Goal: Book appointment/travel/reservation

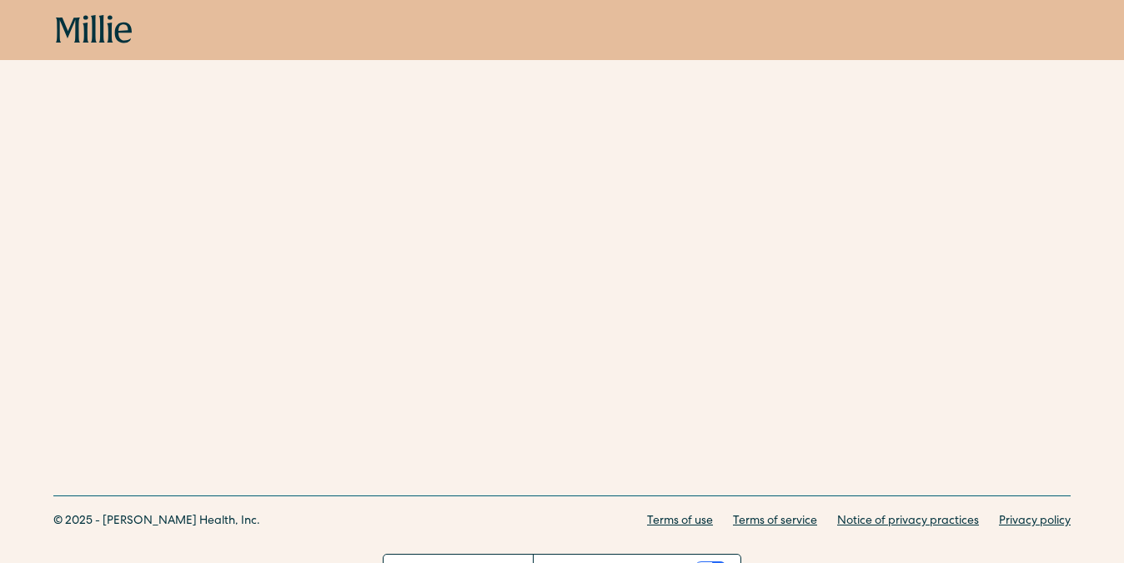
scroll to position [810, 0]
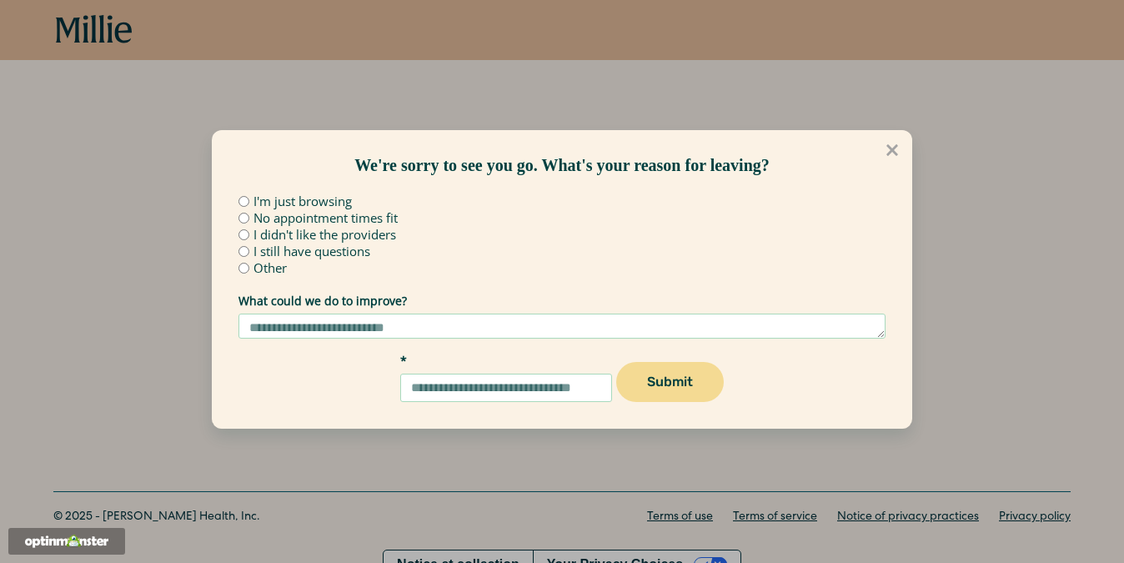
click at [677, 108] on div "We're sorry to see you go. What's your reason for leaving? I'm just browsing No…" at bounding box center [562, 281] width 1124 height 563
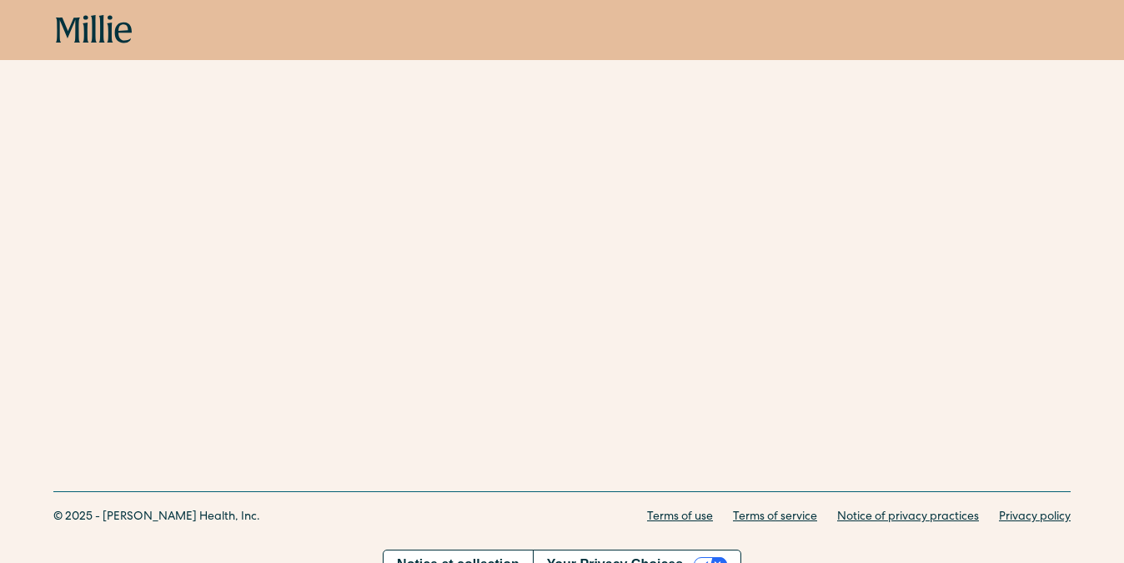
click at [96, 26] on icon at bounding box center [94, 30] width 77 height 30
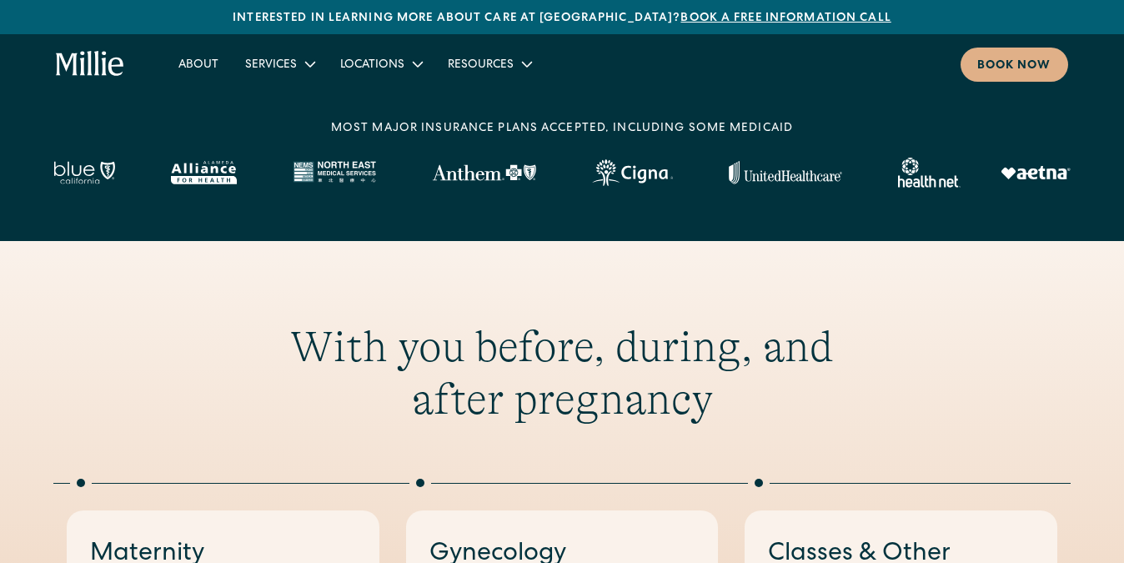
scroll to position [585, 0]
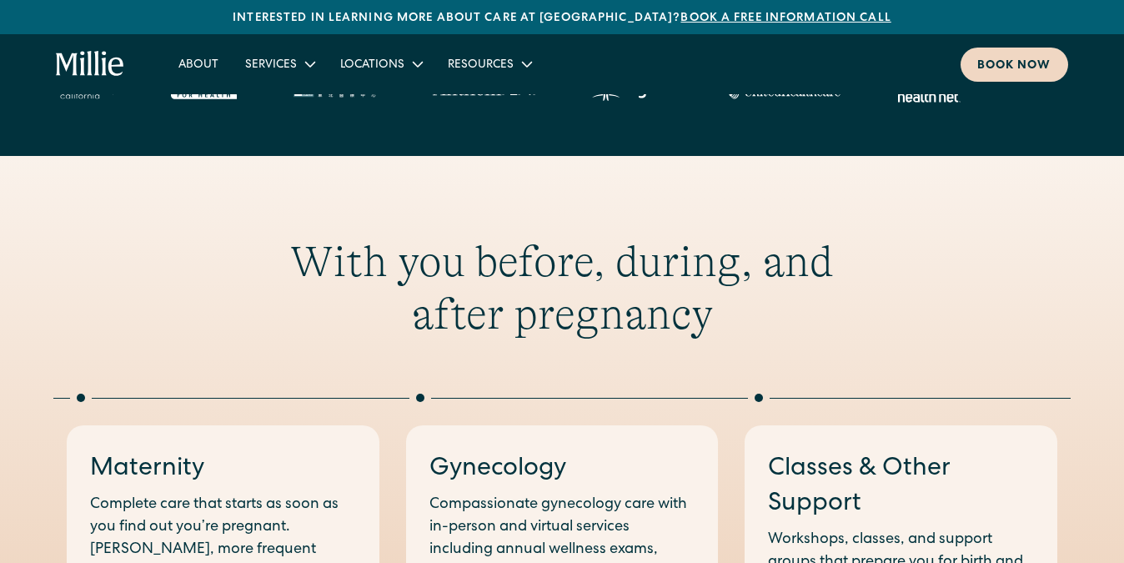
click at [980, 68] on div "Book now" at bounding box center [1014, 67] width 74 height 18
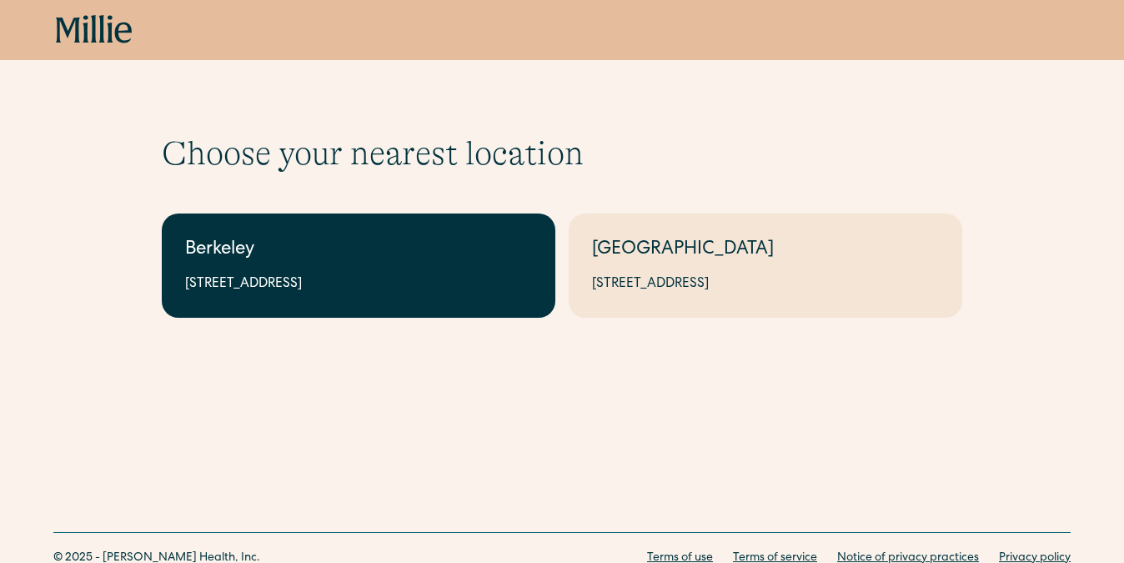
click at [451, 260] on div "Berkeley" at bounding box center [358, 251] width 347 height 28
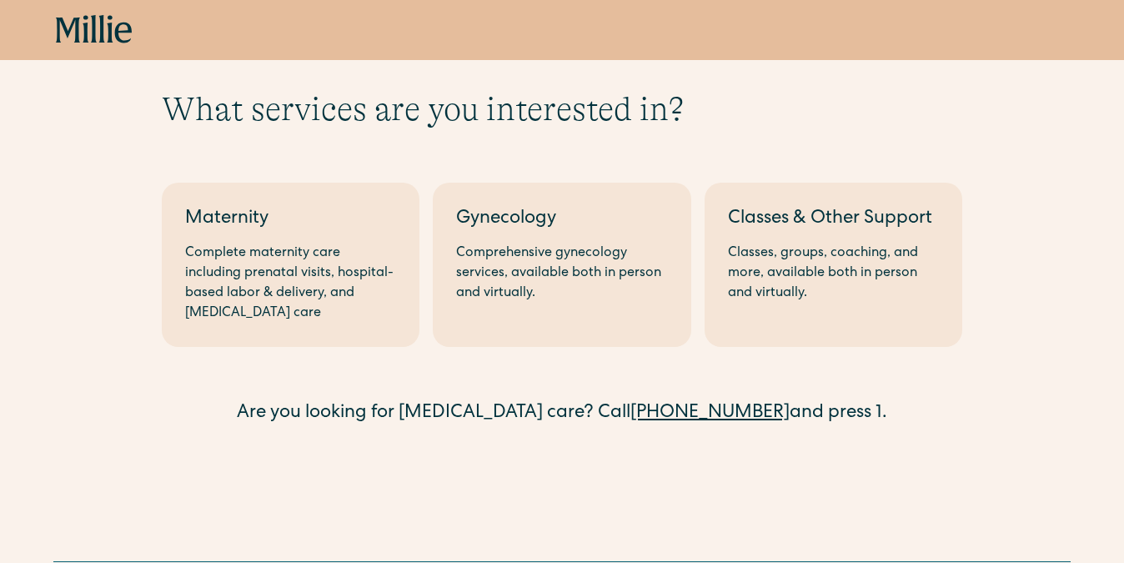
scroll to position [138, 0]
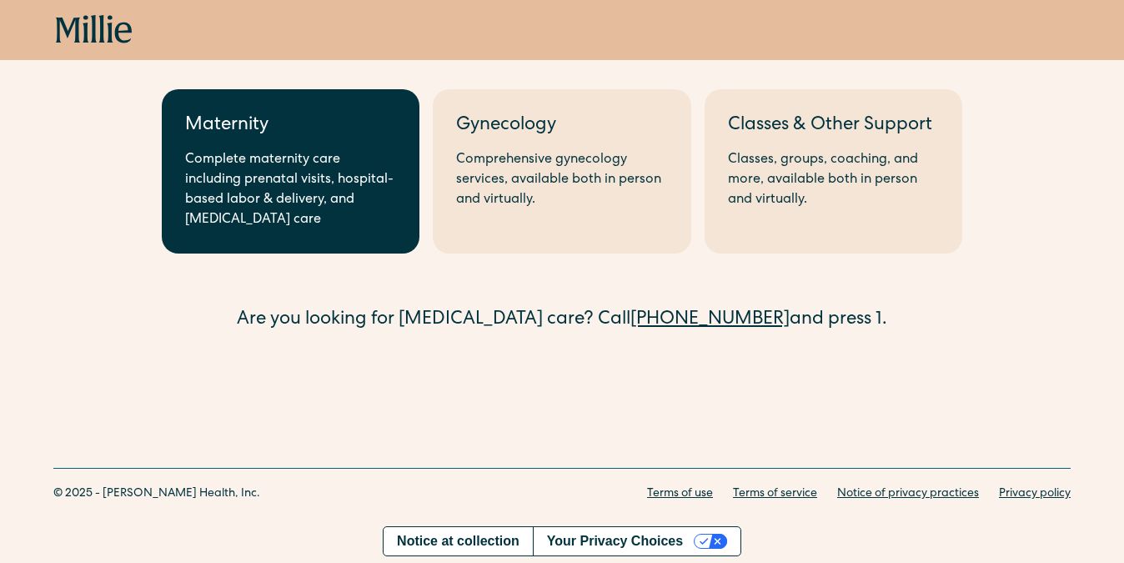
click at [349, 184] on div "Complete maternity care including prenatal visits, hospital-based labor & deliv…" at bounding box center [290, 190] width 211 height 80
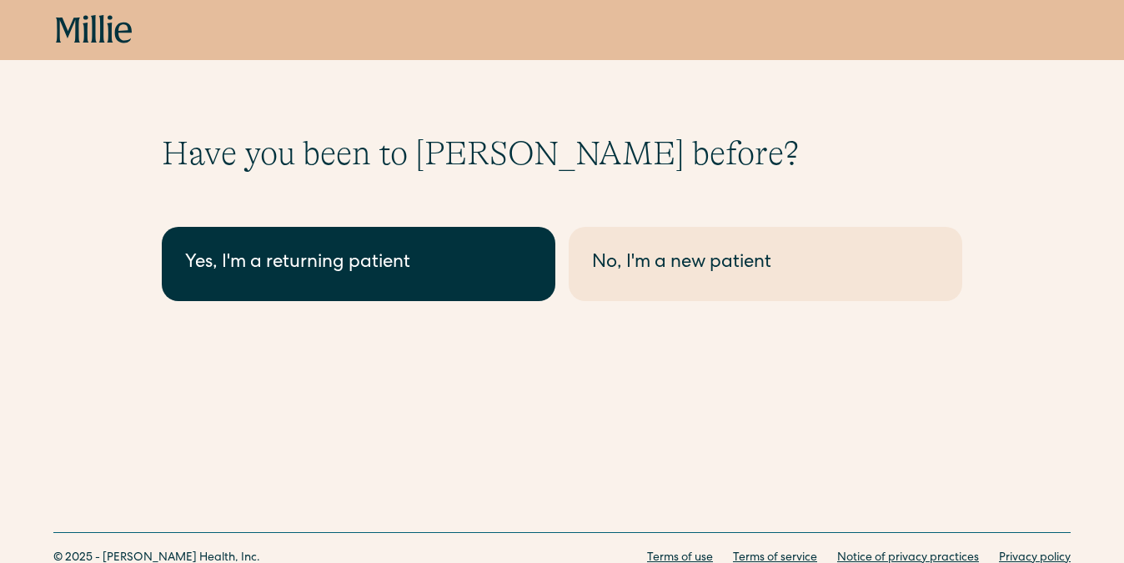
click at [508, 277] on div "Yes, I'm a returning patient" at bounding box center [358, 264] width 347 height 28
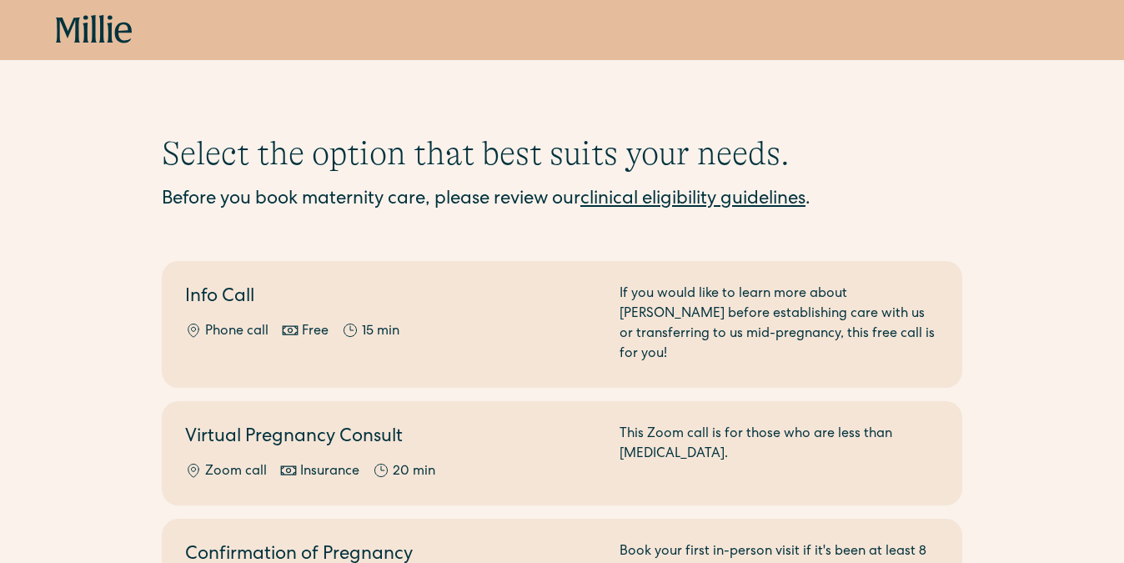
click at [684, 203] on link "clinical eligibility guidelines" at bounding box center [692, 200] width 225 height 18
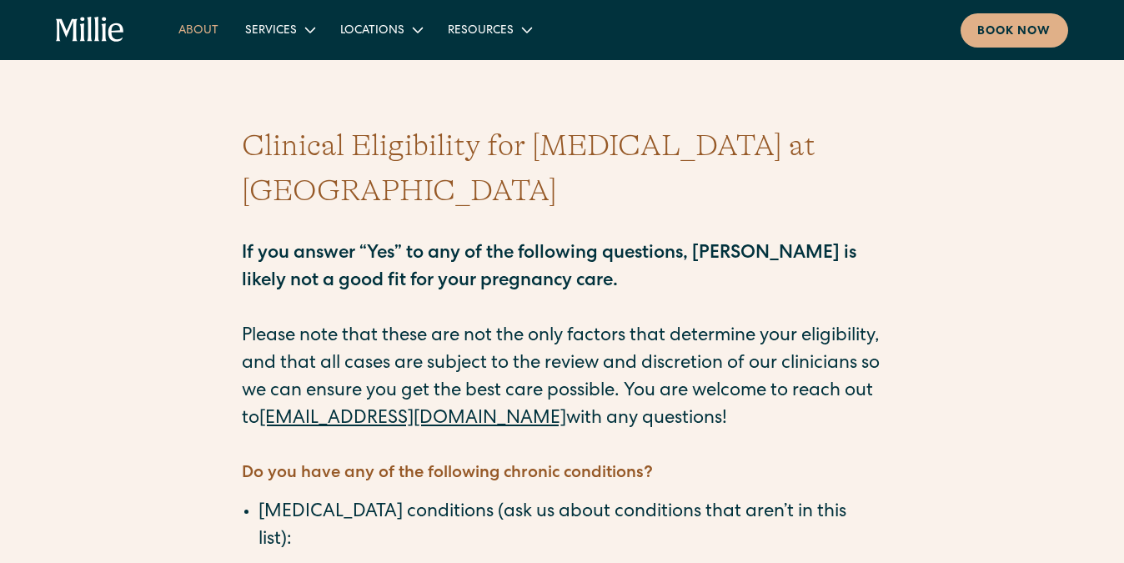
click at [200, 33] on link "About" at bounding box center [198, 30] width 67 height 28
